Goal: Information Seeking & Learning: Learn about a topic

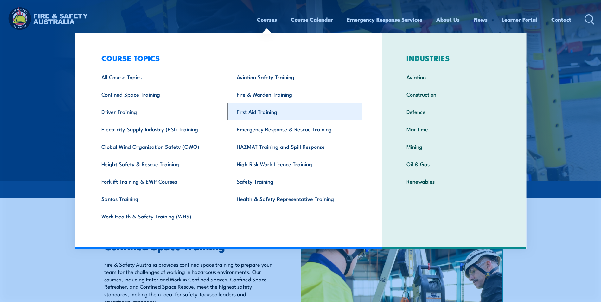
click at [266, 106] on link "First Aid Training" at bounding box center [294, 111] width 135 height 17
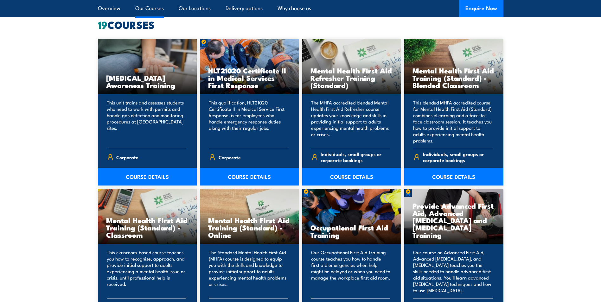
scroll to position [539, 0]
drag, startPoint x: 537, startPoint y: 208, endPoint x: 541, endPoint y: 215, distance: 8.4
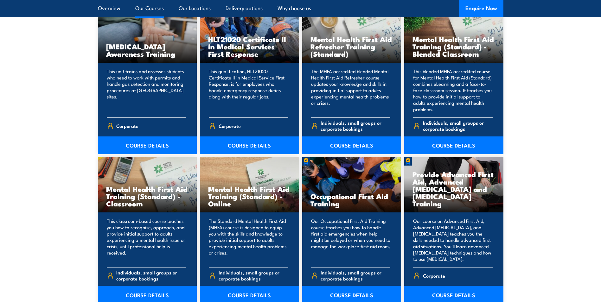
scroll to position [602, 0]
